Goal: Transaction & Acquisition: Obtain resource

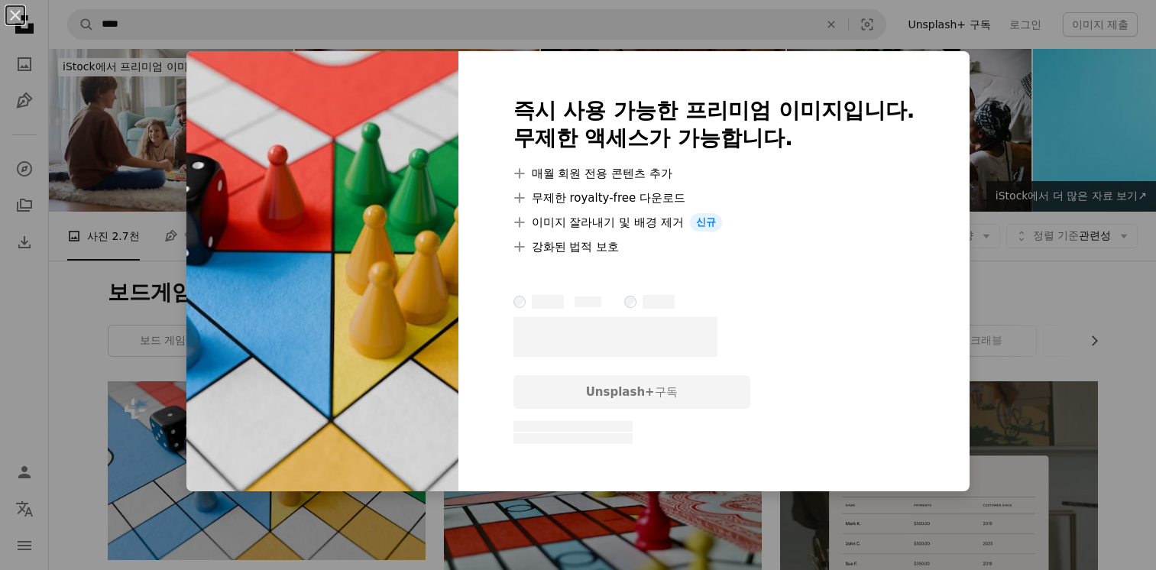
scroll to position [229, 0]
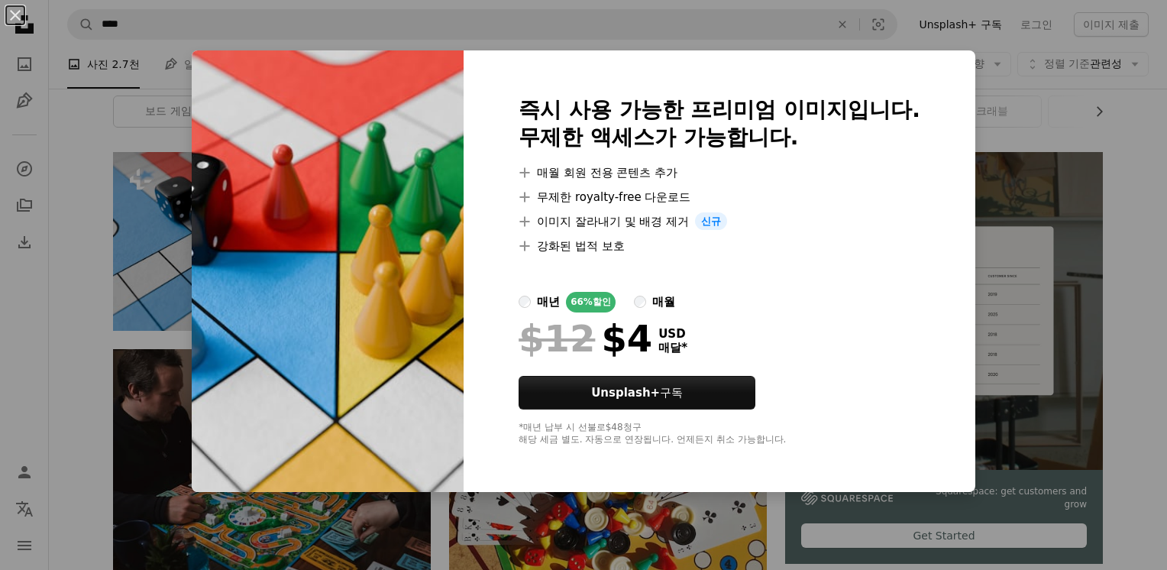
click at [1119, 136] on div "An X shape 즉시 사용 가능한 프리미엄 이미지입니다. 무제한 액세스가 가능합니다. A plus sign 매월 회원 전용 콘텐츠 추가 A…" at bounding box center [583, 285] width 1167 height 570
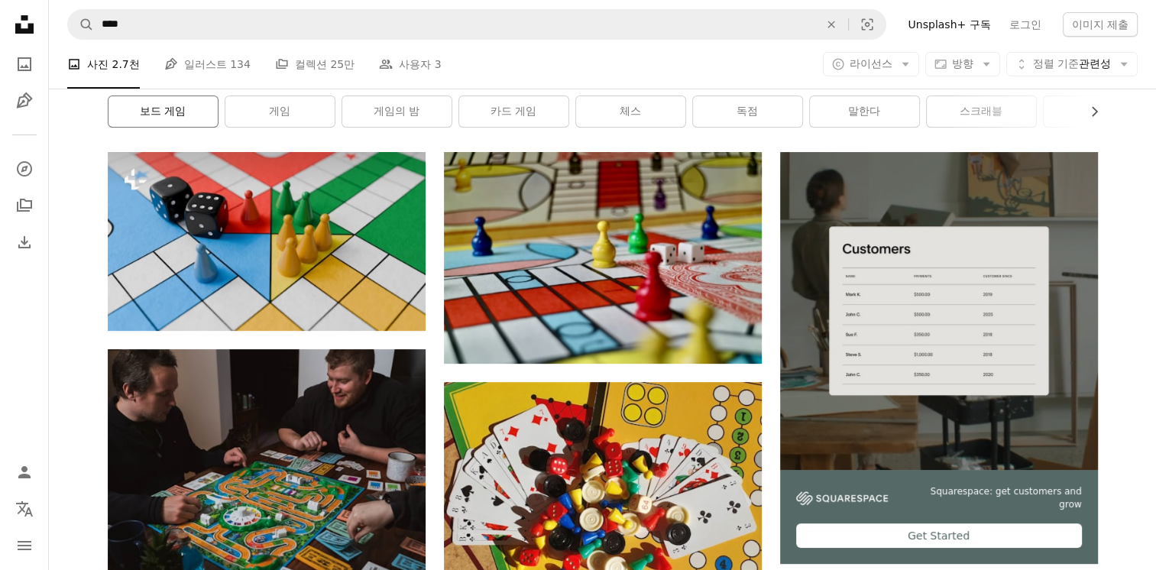
click at [182, 102] on link "보드 게임" at bounding box center [162, 111] width 109 height 31
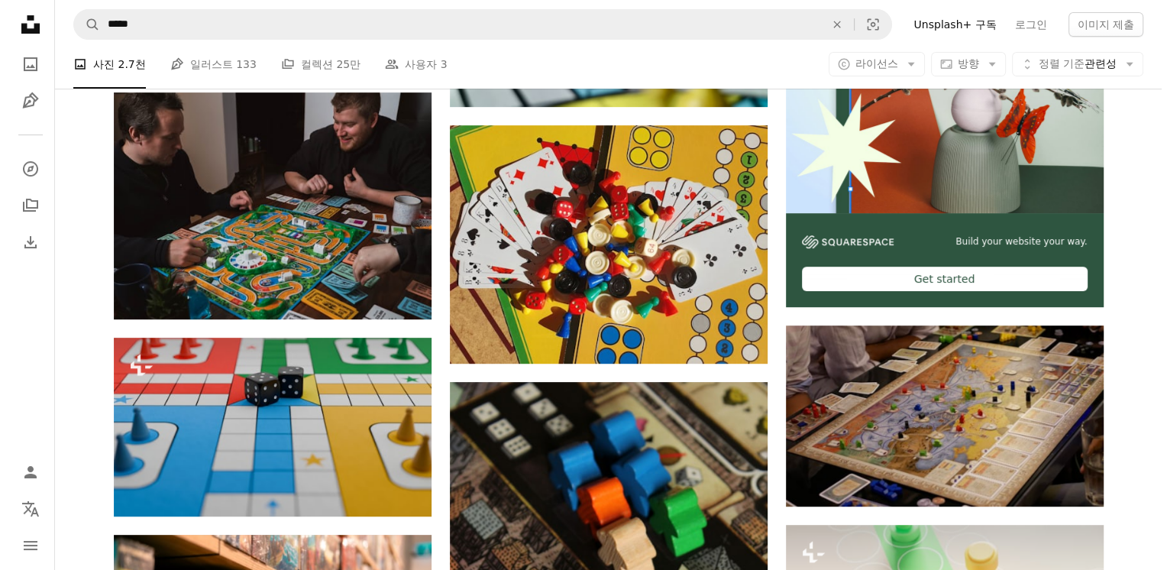
scroll to position [535, 0]
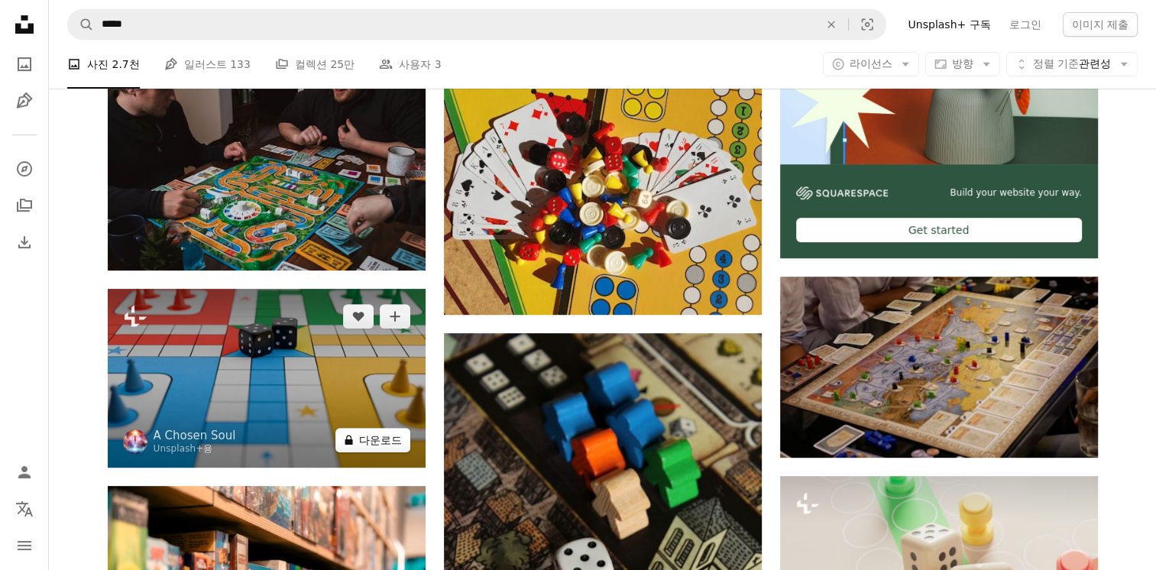
click at [370, 441] on button "A lock 다운로드" at bounding box center [372, 440] width 75 height 24
